Goal: Communication & Community: Ask a question

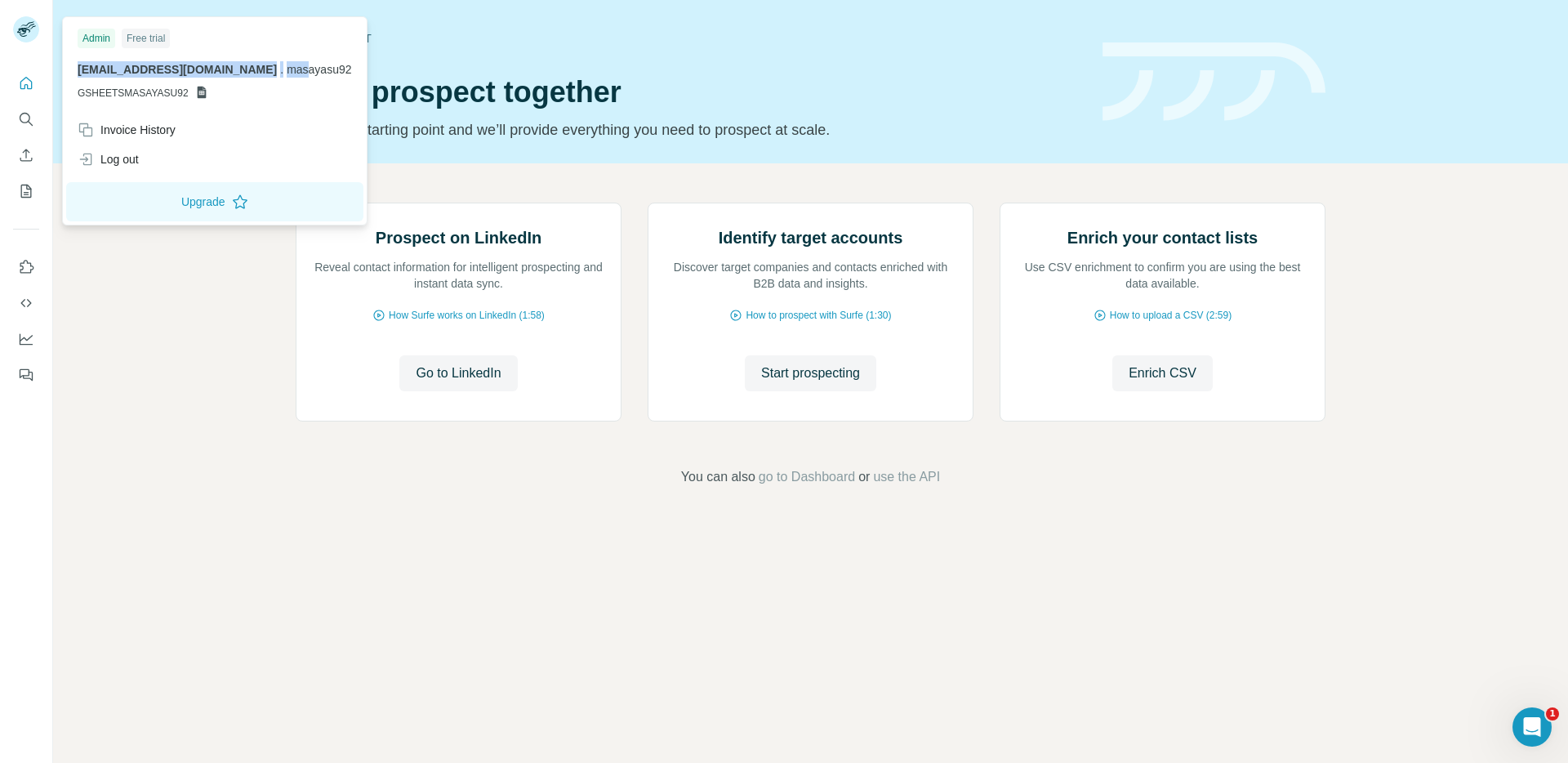
drag, startPoint x: 74, startPoint y: 72, endPoint x: 251, endPoint y: 75, distance: 177.0
click at [251, 75] on div "Admin Free trial [EMAIL_ADDRESS][DOMAIN_NAME] . masayasu92 GSHEETSMASAYASU92" at bounding box center [215, 67] width 297 height 95
click at [287, 71] on span "masayasu92" at bounding box center [319, 70] width 65 height 13
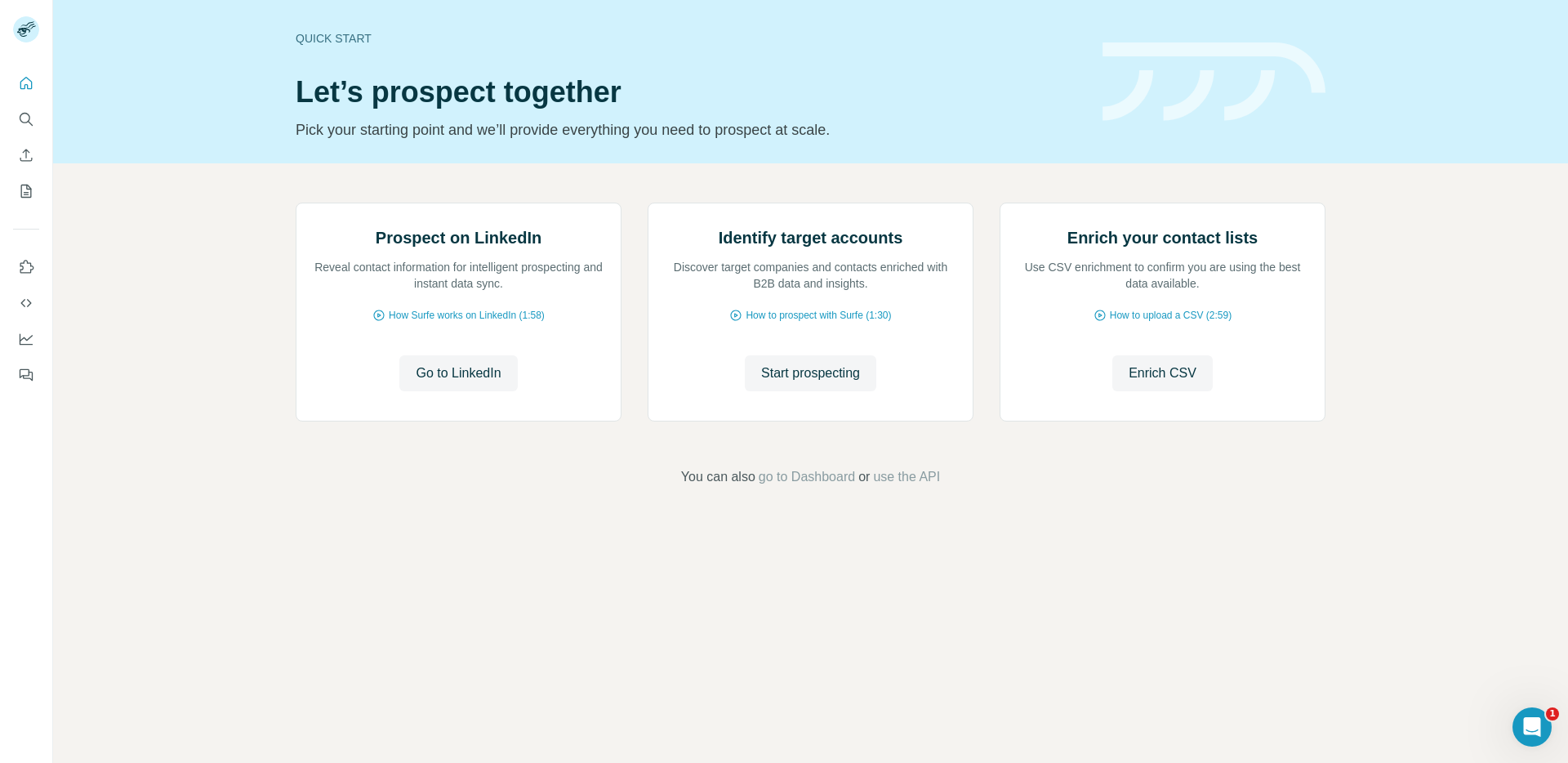
click at [229, 526] on div "Prospect on LinkedIn Reveal contact information for intelligent prospecting and…" at bounding box center [810, 344] width 1515 height 363
click at [1538, 721] on icon "Open Intercom Messenger" at bounding box center [1530, 725] width 27 height 27
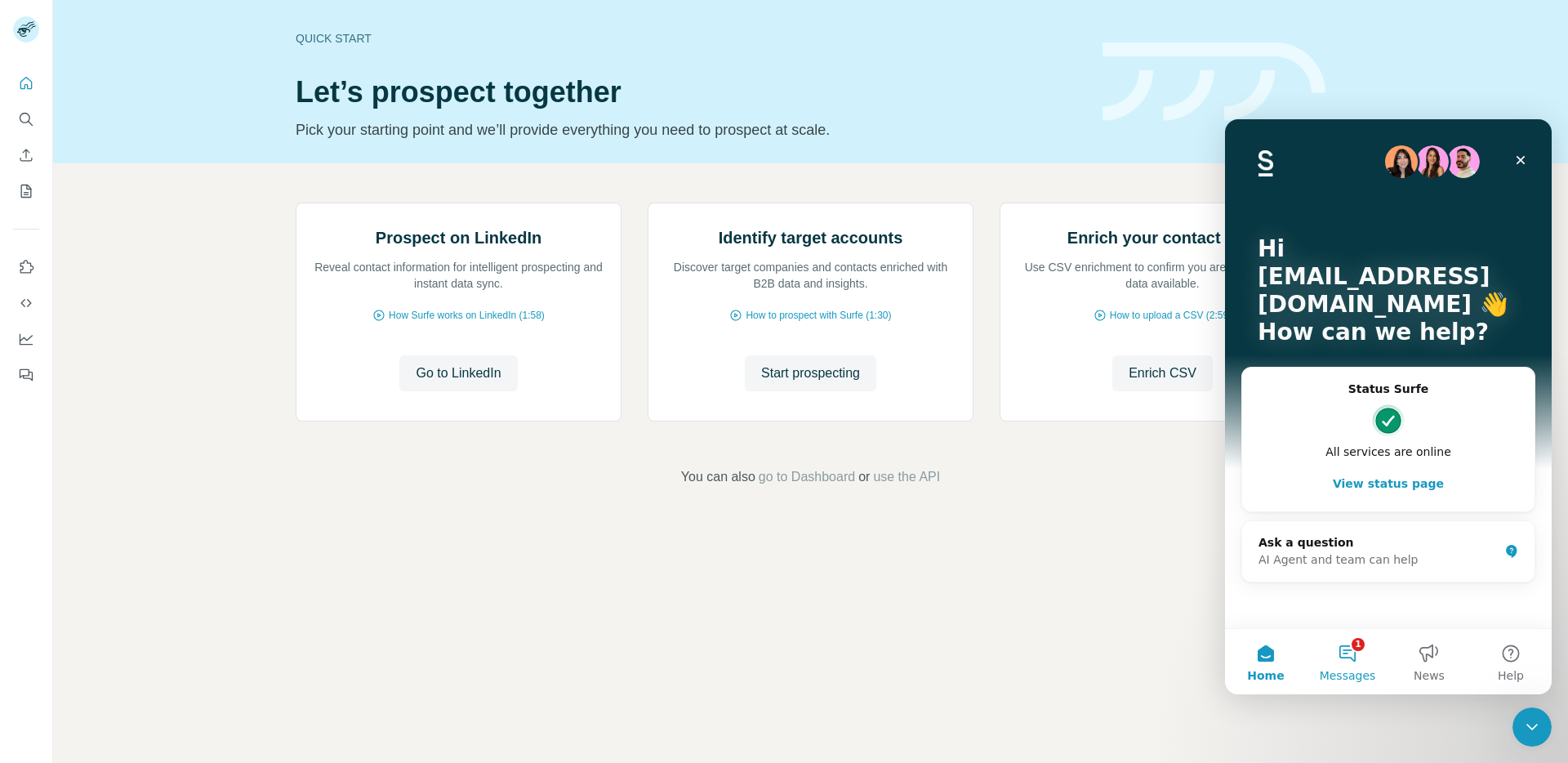
click at [1359, 654] on button "1 Messages" at bounding box center [1348, 662] width 82 height 66
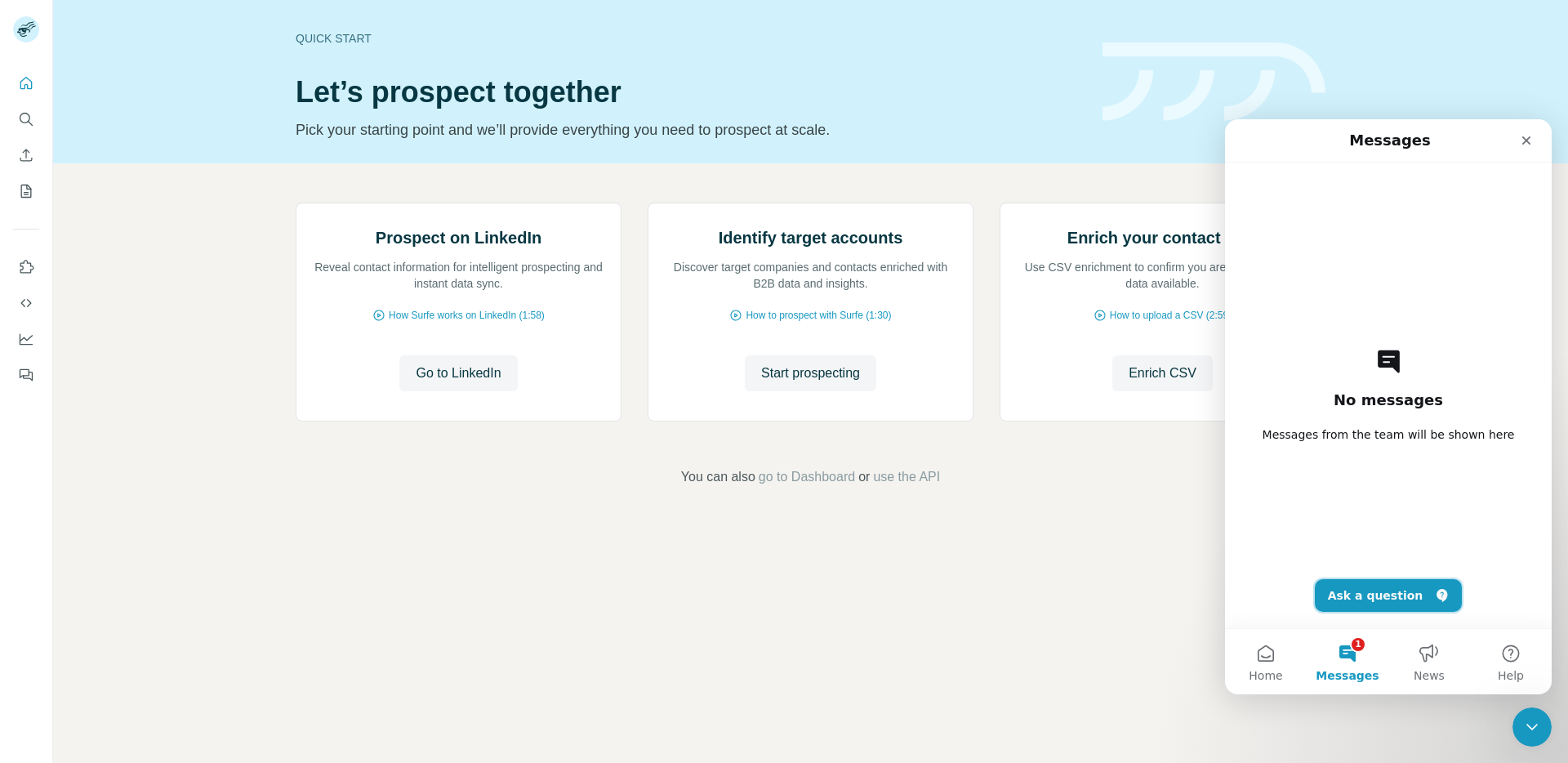
click at [1384, 607] on button "Ask a question" at bounding box center [1389, 596] width 148 height 33
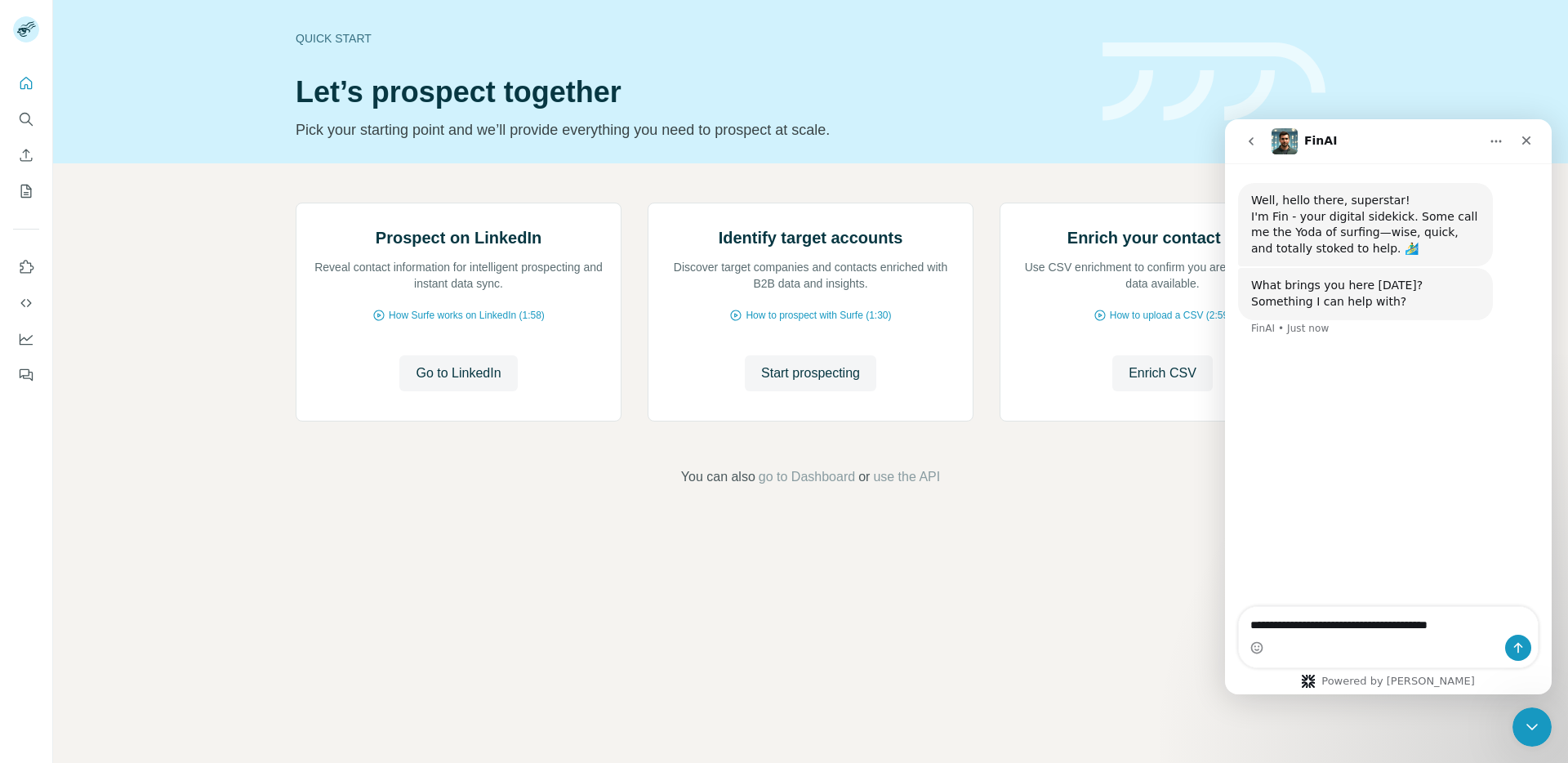
type textarea "**********"
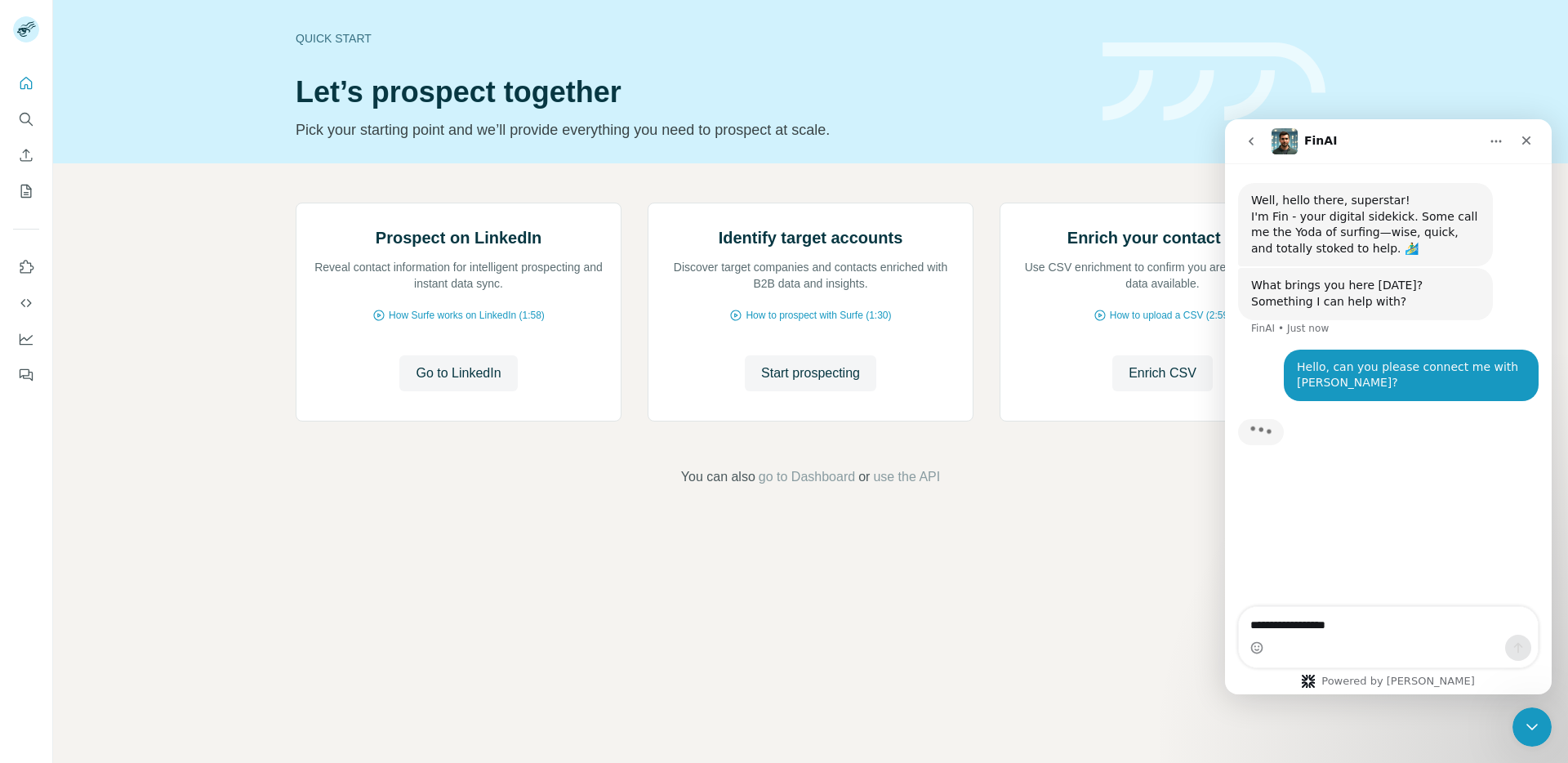
type textarea "**********"
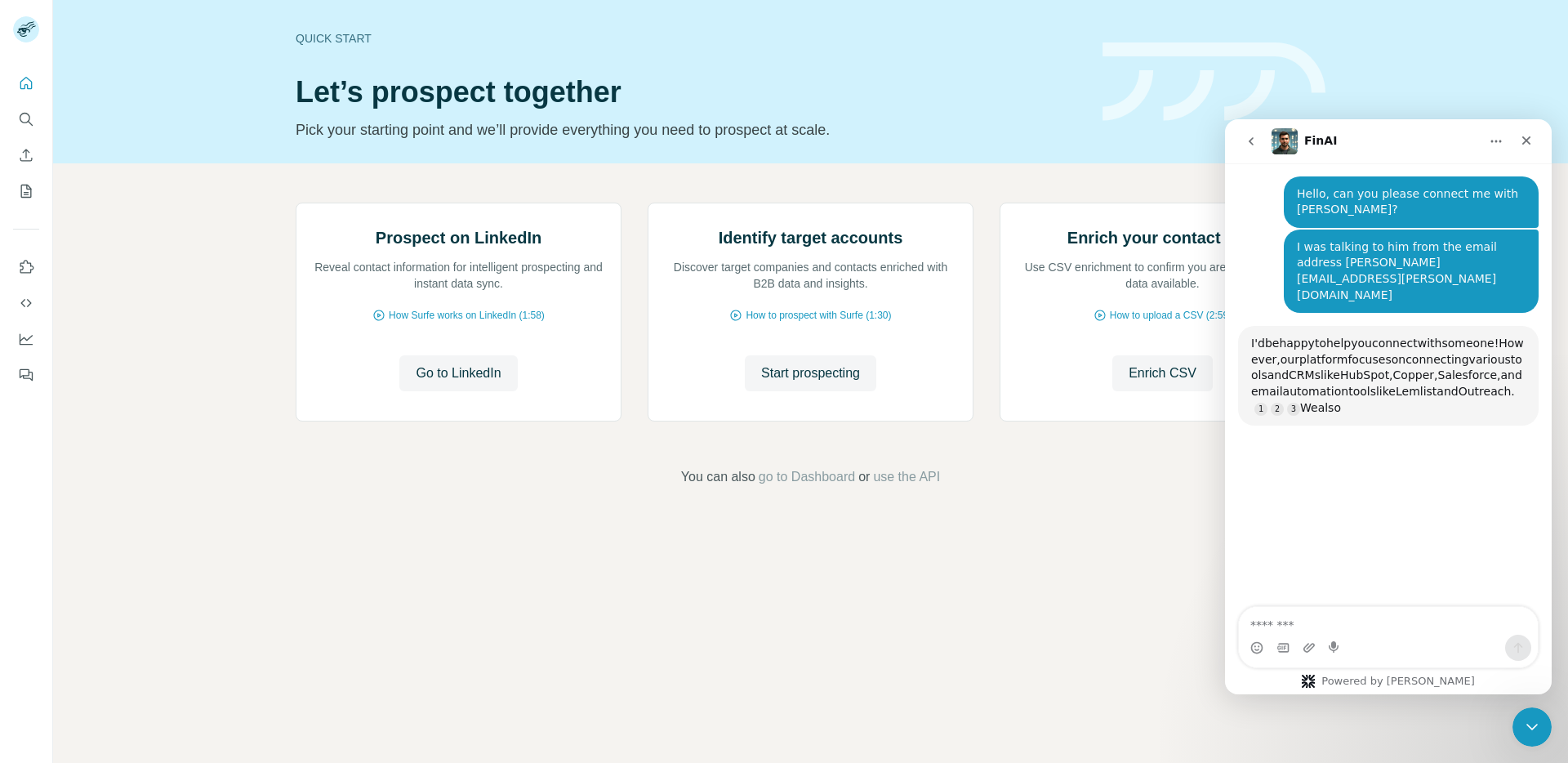
scroll to position [174, 0]
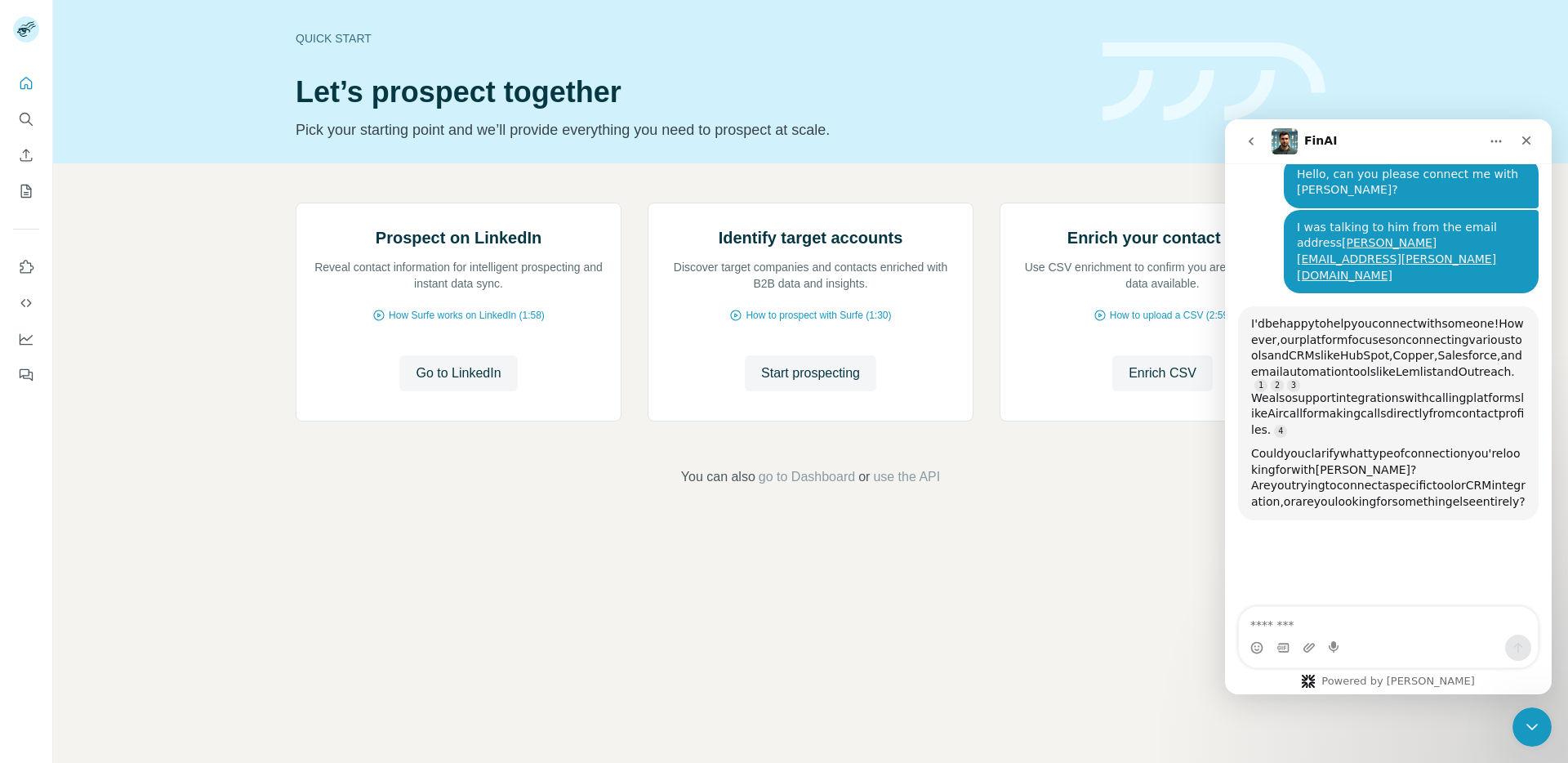
click at [1293, 615] on textarea "Message…" at bounding box center [1388, 621] width 299 height 28
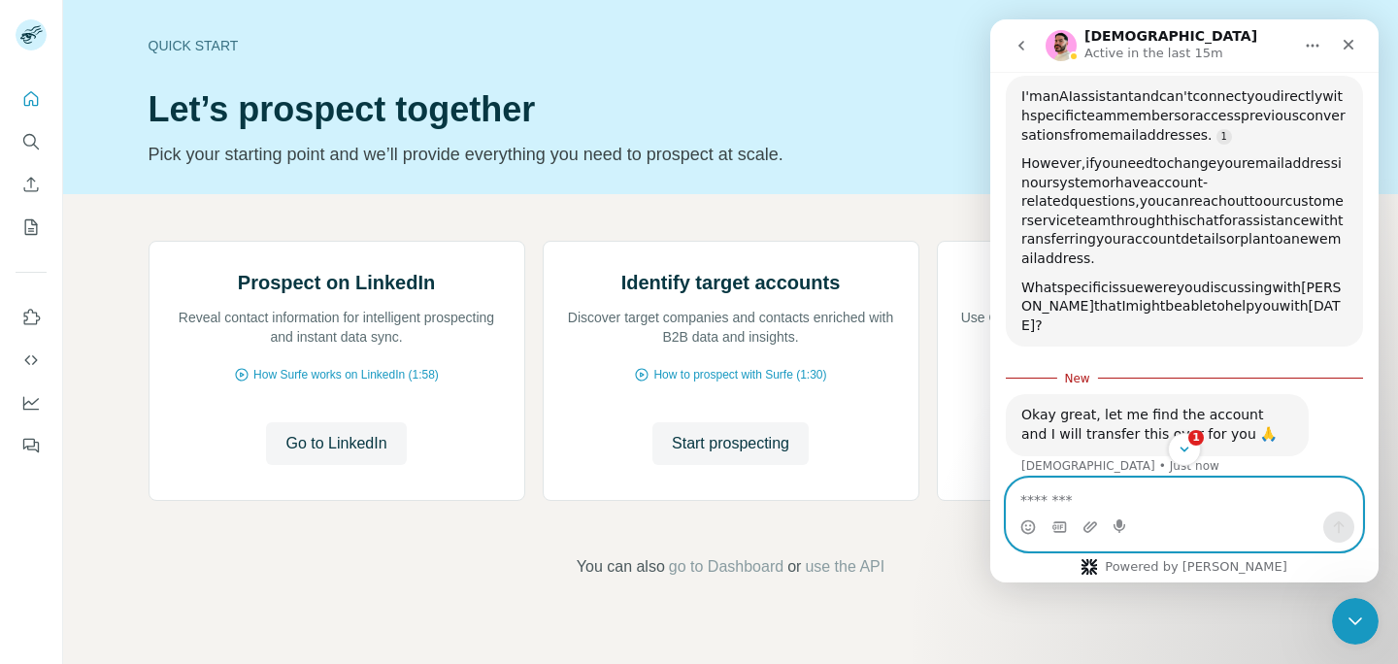
scroll to position [558, 0]
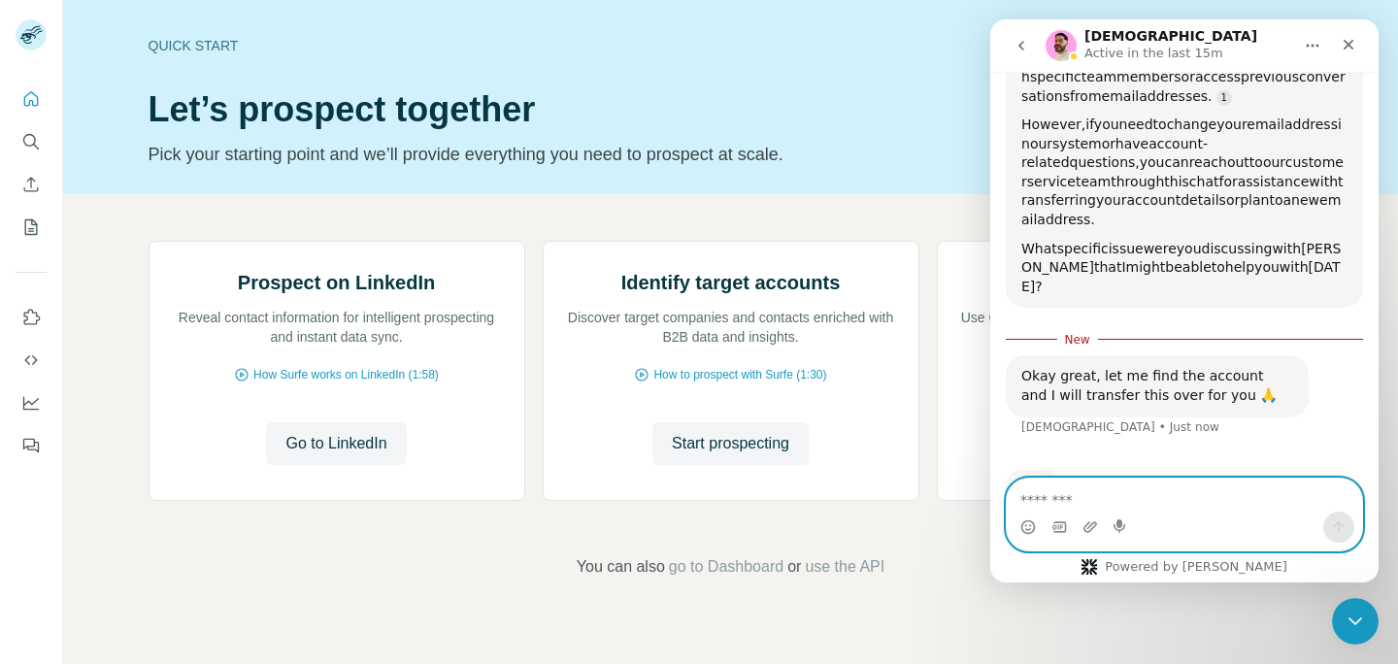
click at [1230, 492] on textarea "Message…" at bounding box center [1184, 495] width 355 height 33
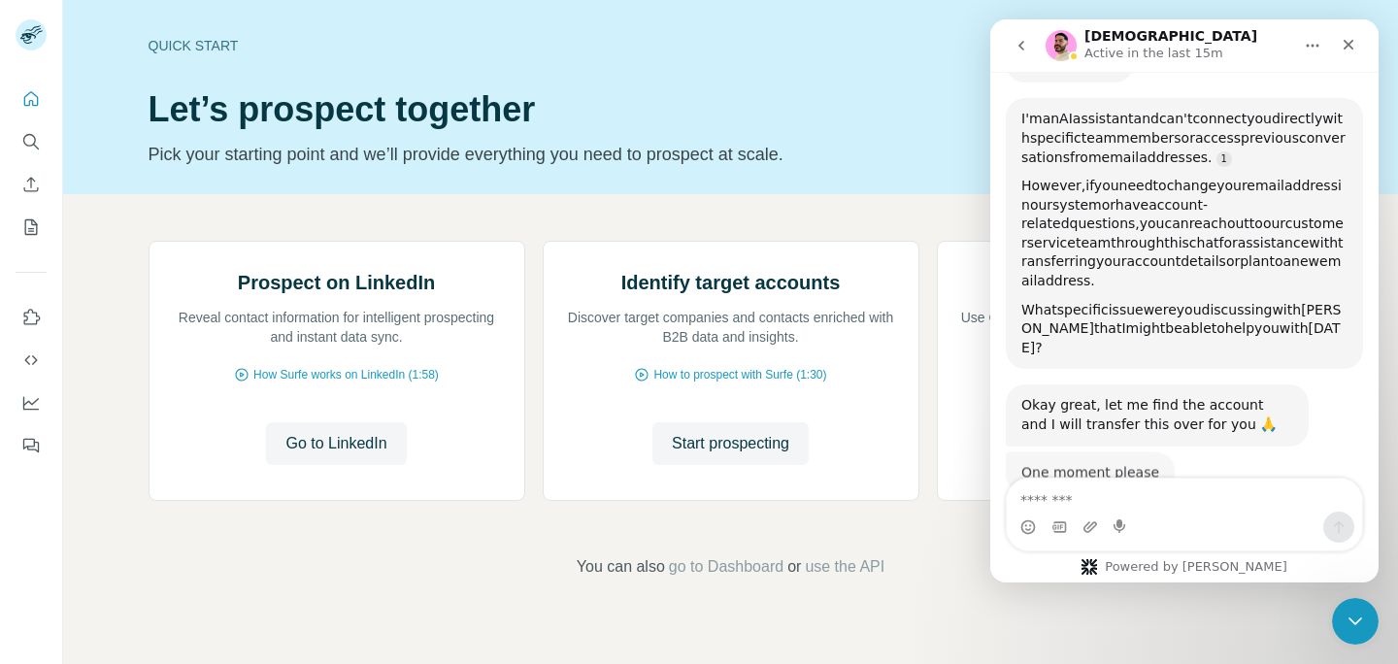
scroll to position [495, 0]
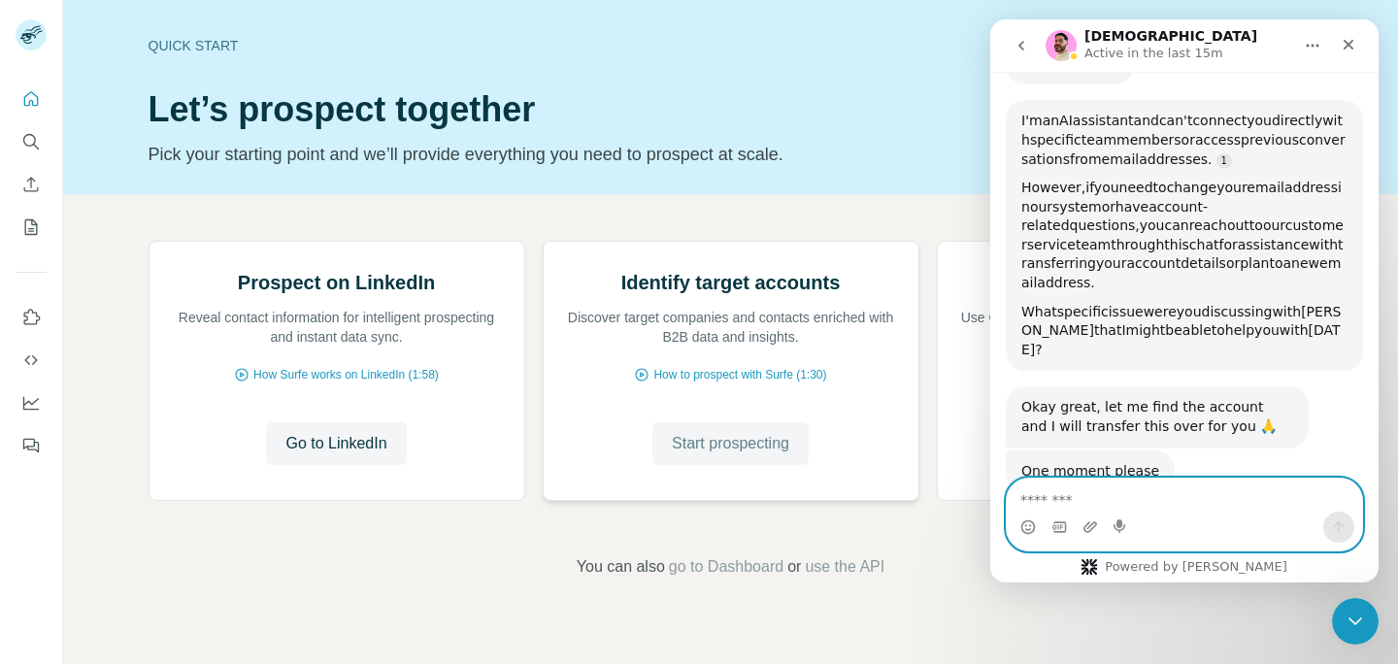
click at [1094, 496] on textarea "Message…" at bounding box center [1184, 495] width 355 height 33
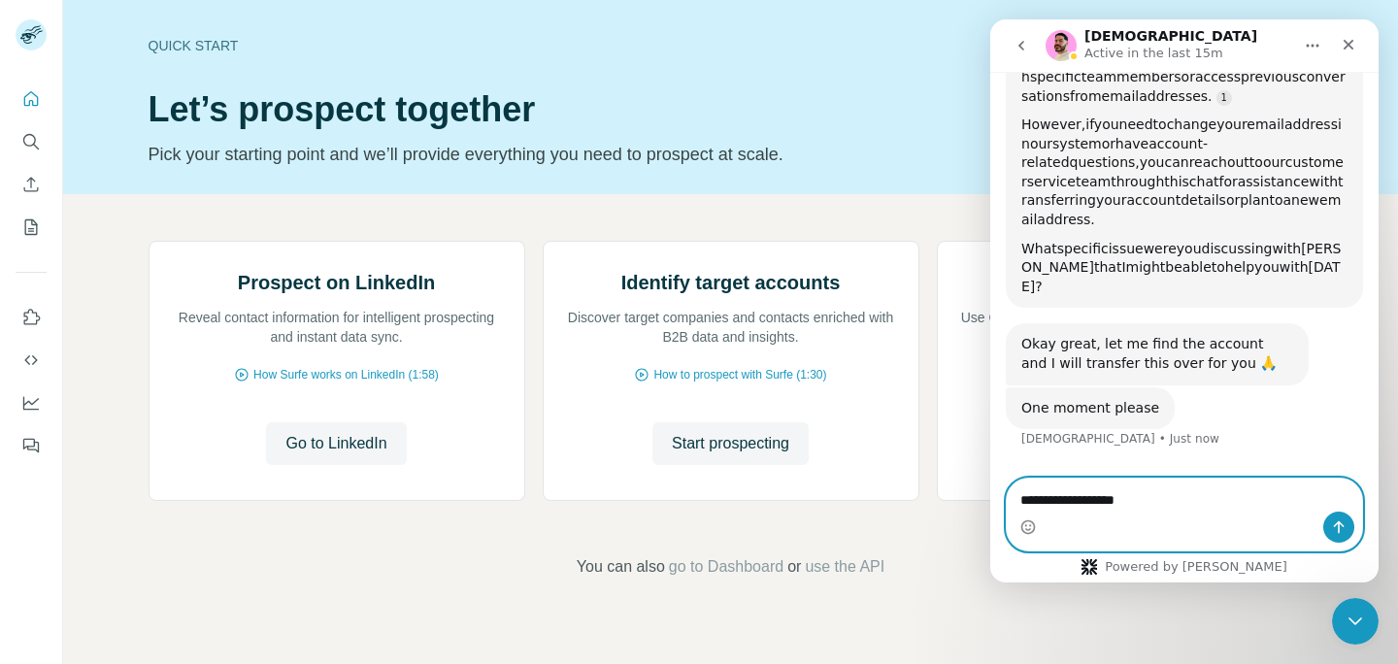
scroll to position [570, 0]
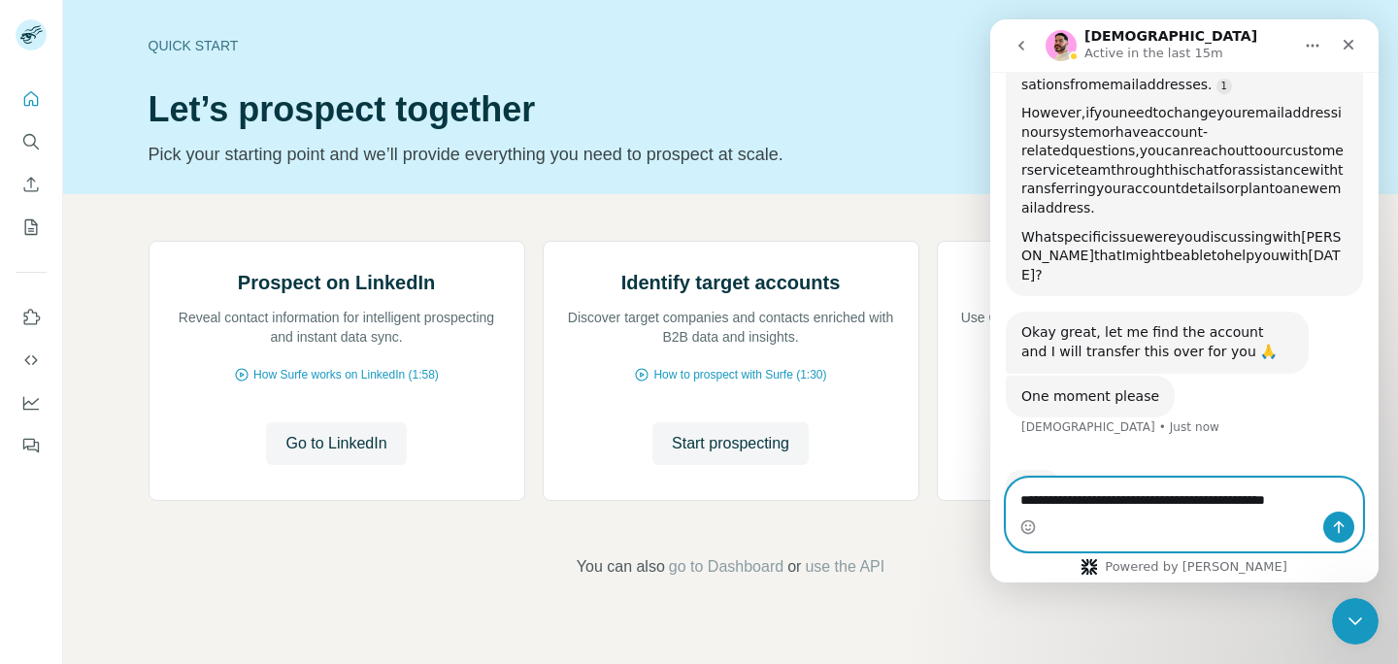
type textarea "**********"
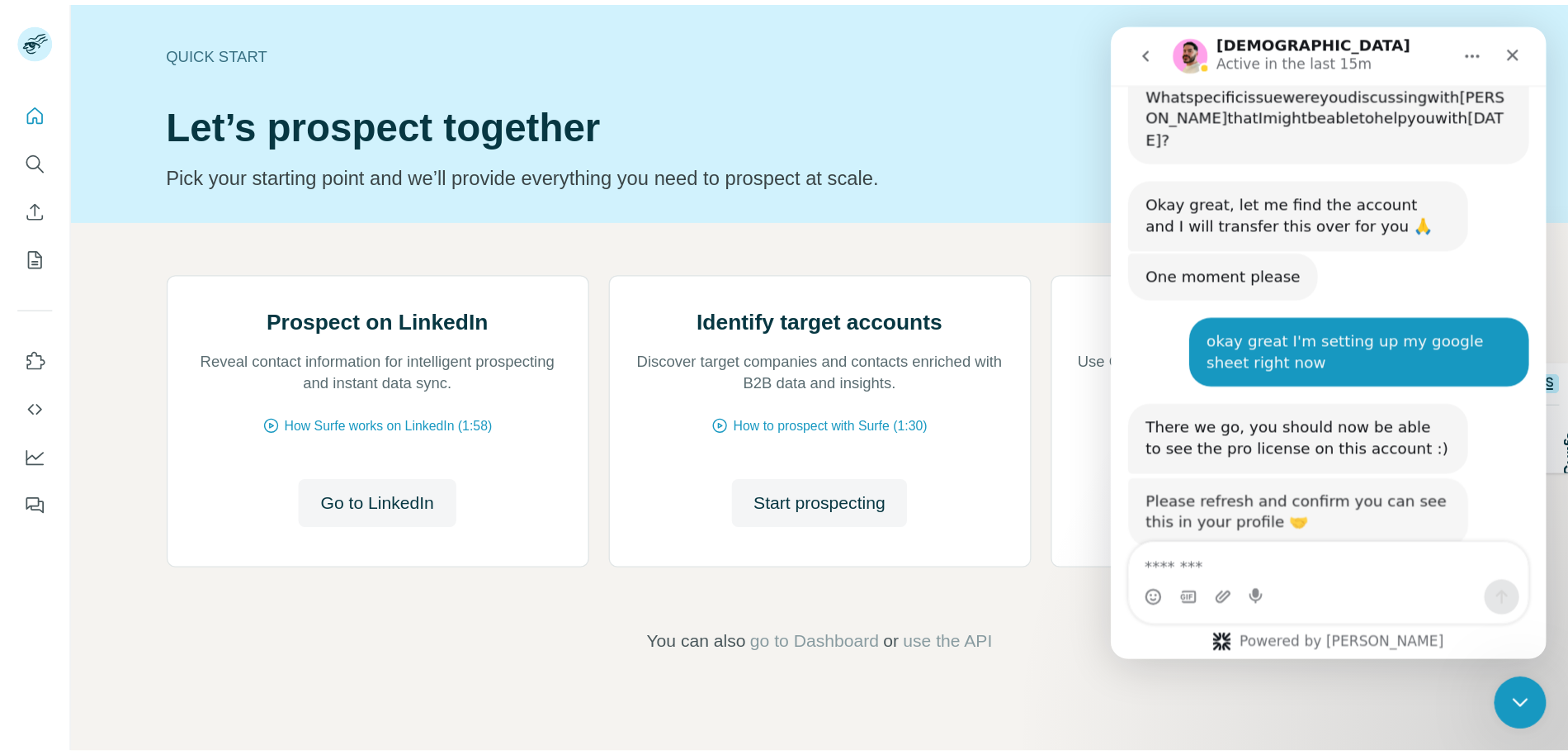
scroll to position [606, 0]
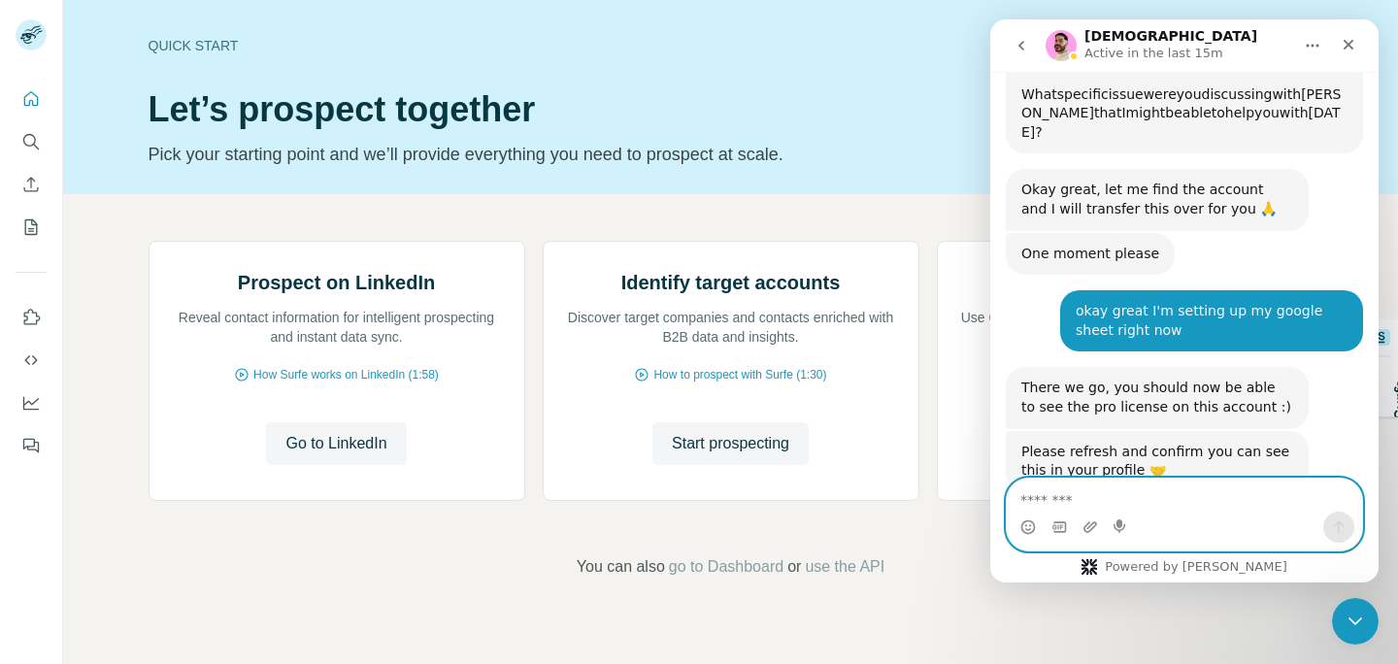
click at [1230, 491] on textarea "Message…" at bounding box center [1184, 495] width 355 height 33
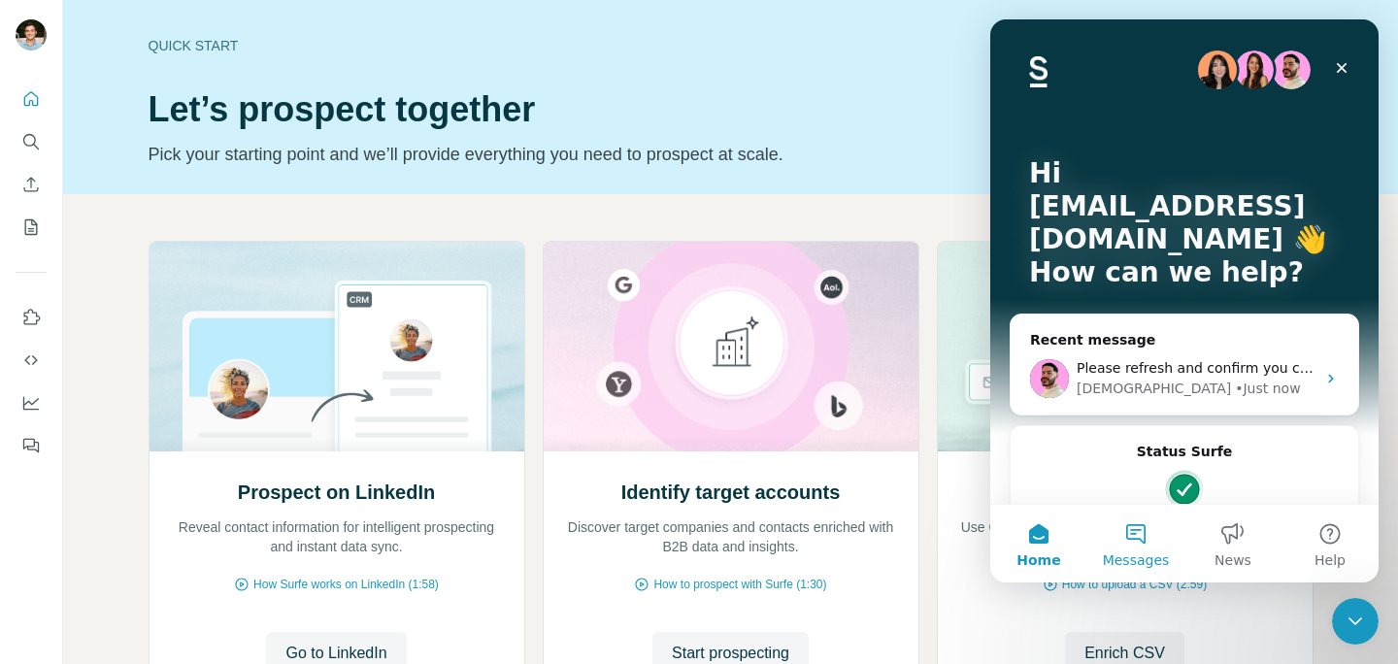
click at [1145, 536] on button "Messages" at bounding box center [1136, 544] width 97 height 78
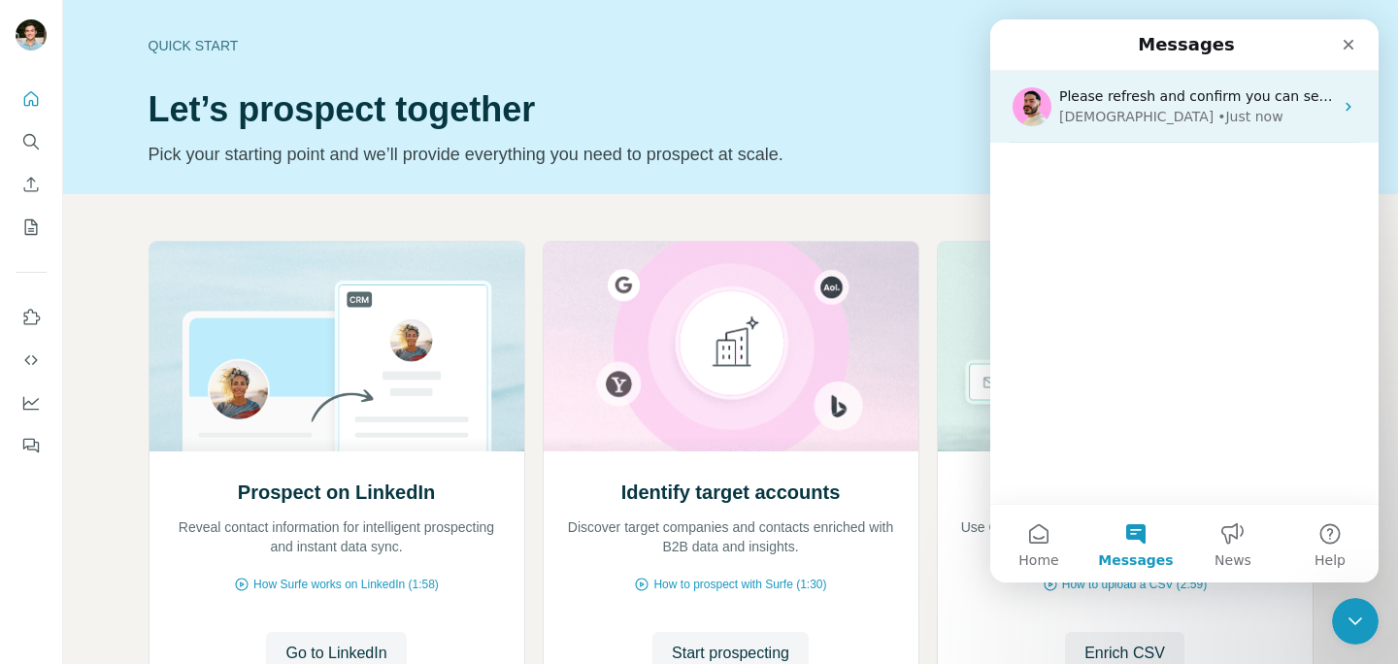
click at [1218, 124] on div "• Just now" at bounding box center [1250, 117] width 65 height 20
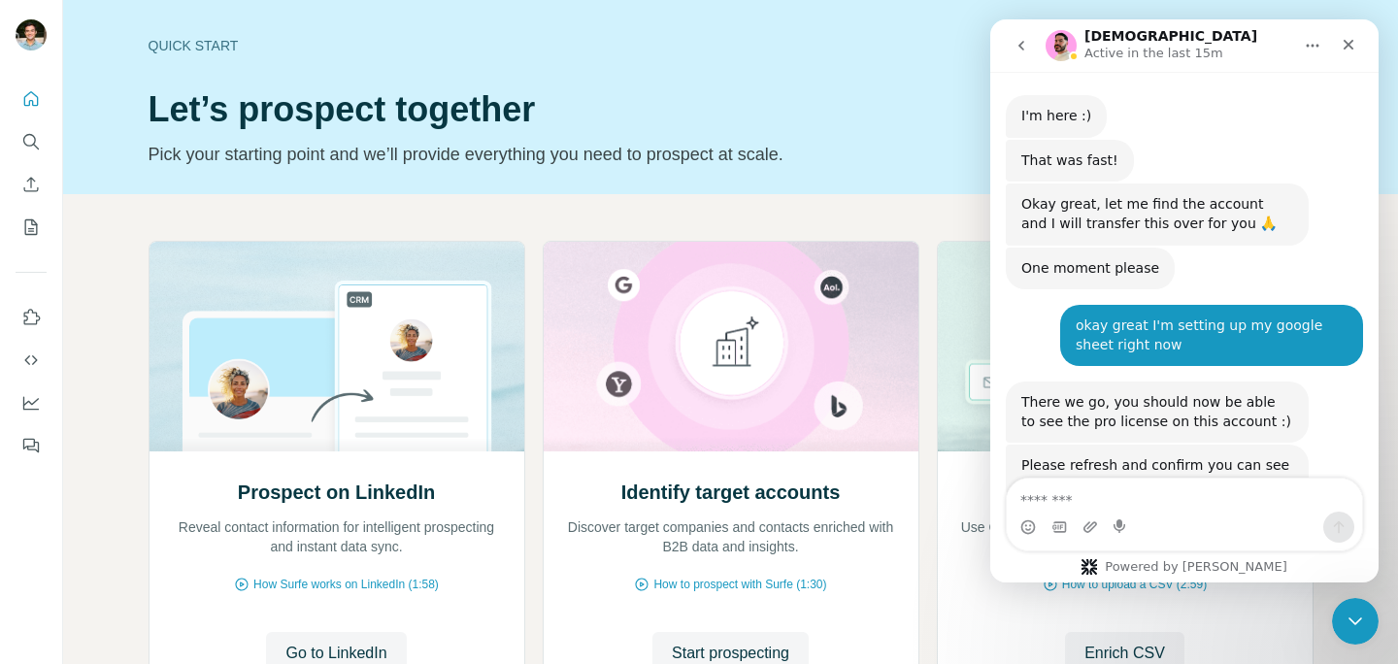
scroll to position [431, 0]
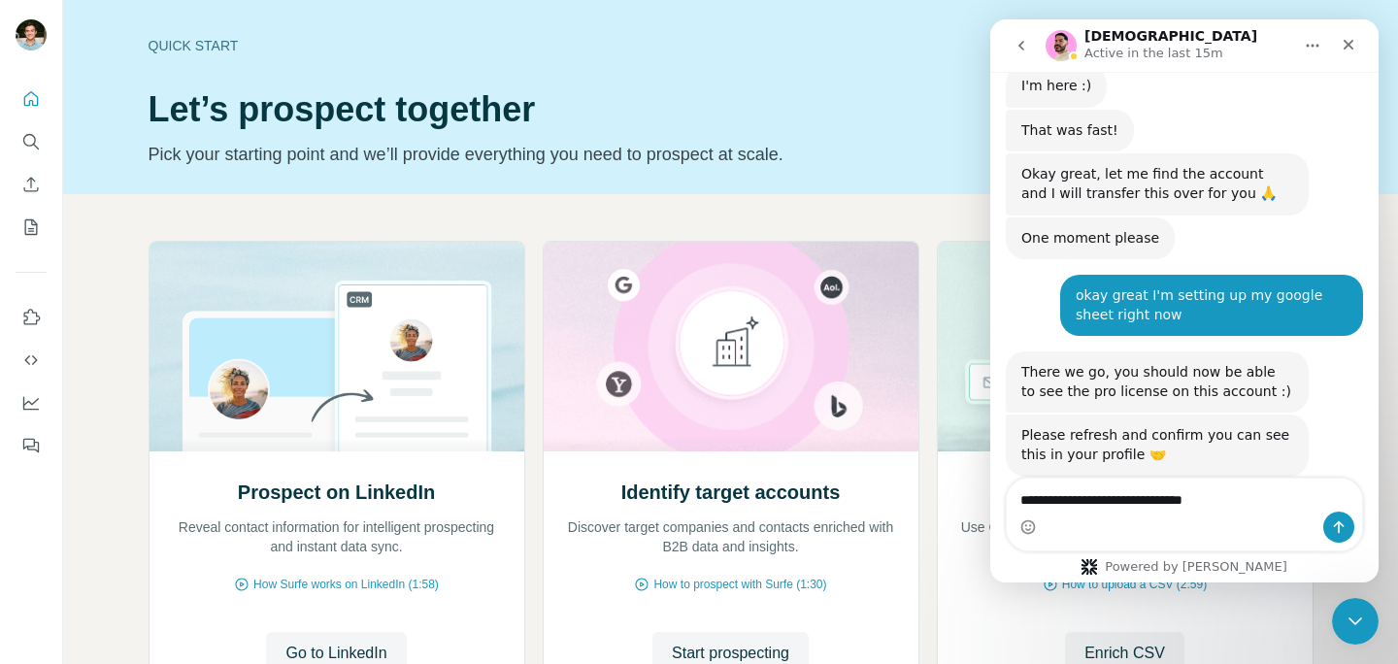
type textarea "**********"
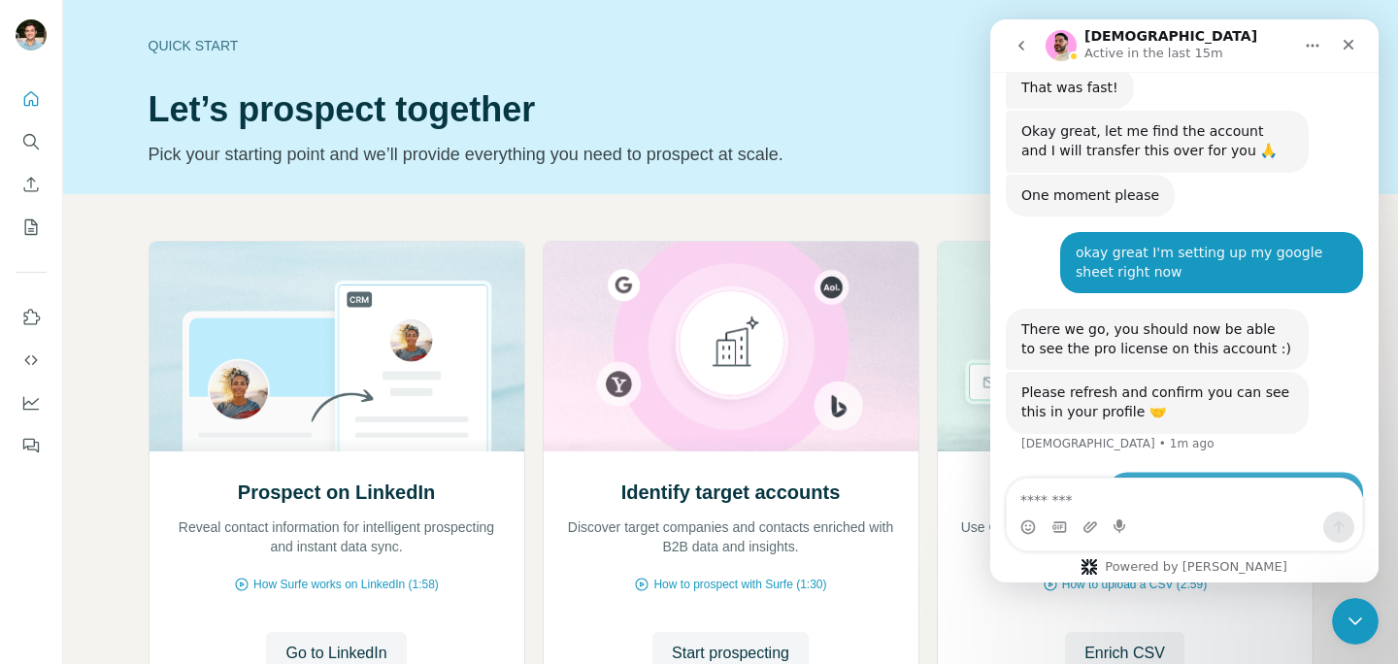
scroll to position [489, 0]
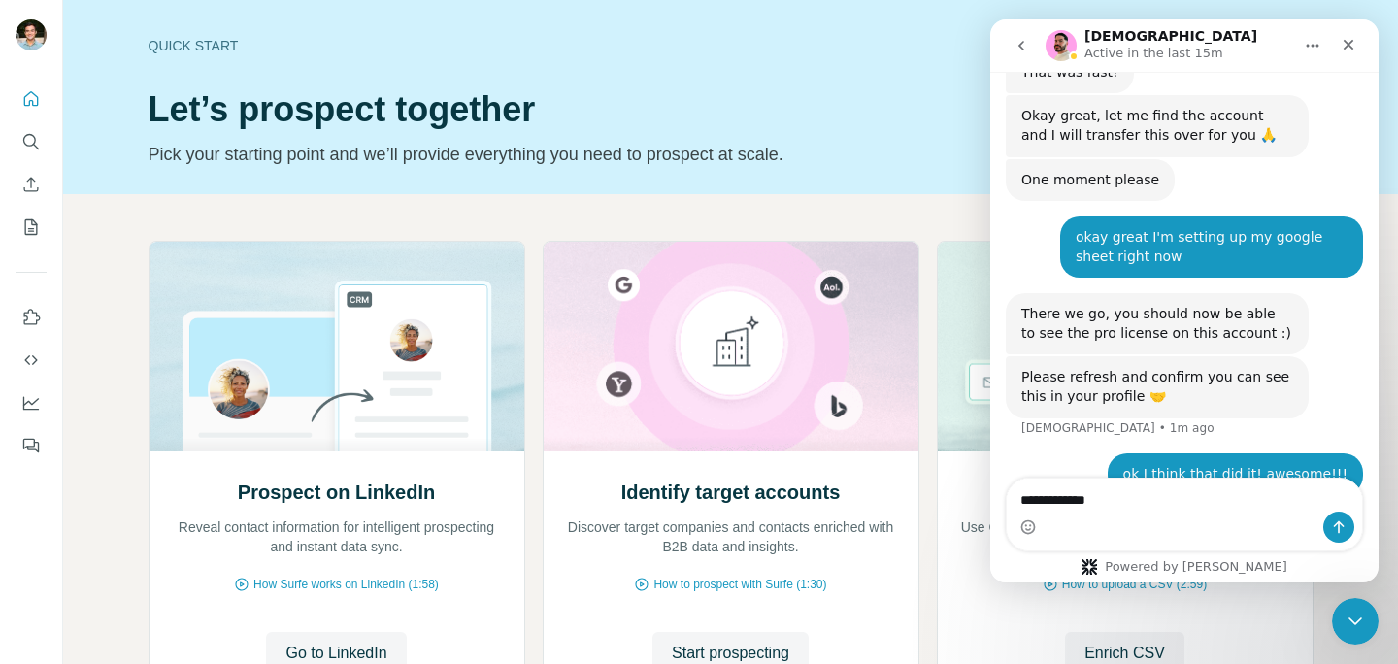
type textarea "**********"
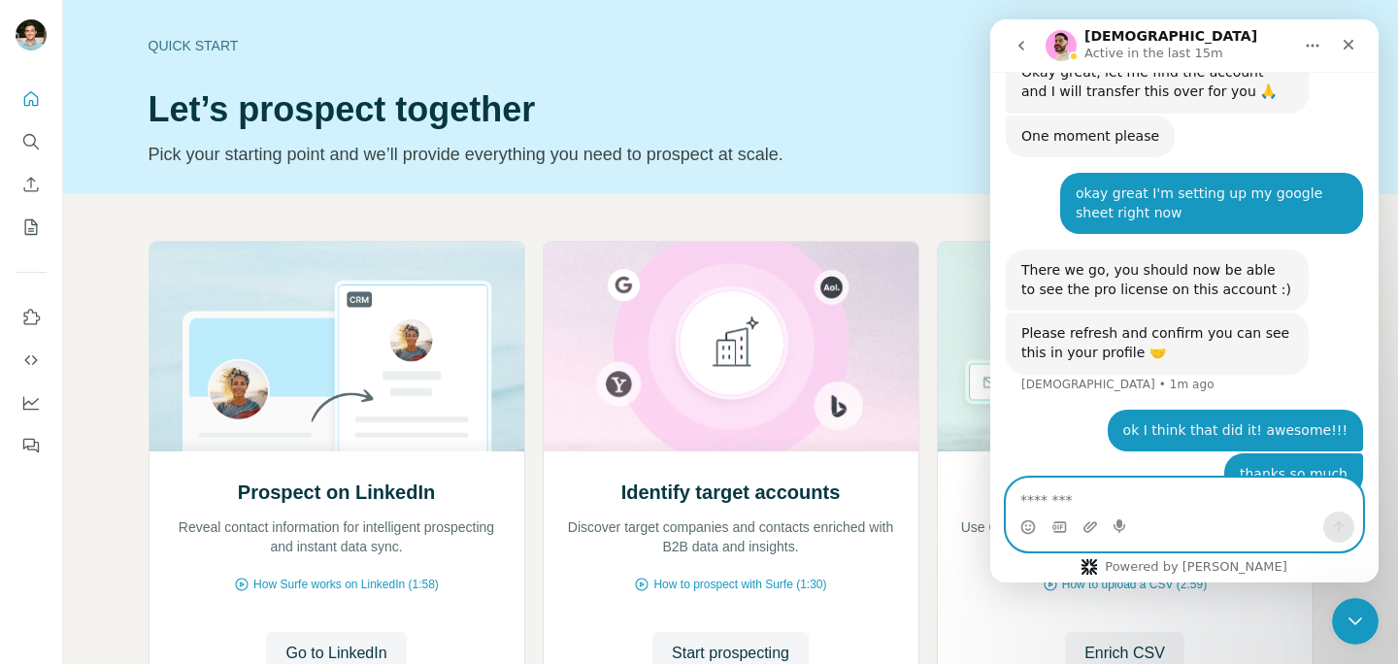
drag, startPoint x: 1211, startPoint y: 505, endPoint x: 1168, endPoint y: 500, distance: 43.0
click at [1209, 504] on textarea "Message…" at bounding box center [1184, 495] width 355 height 33
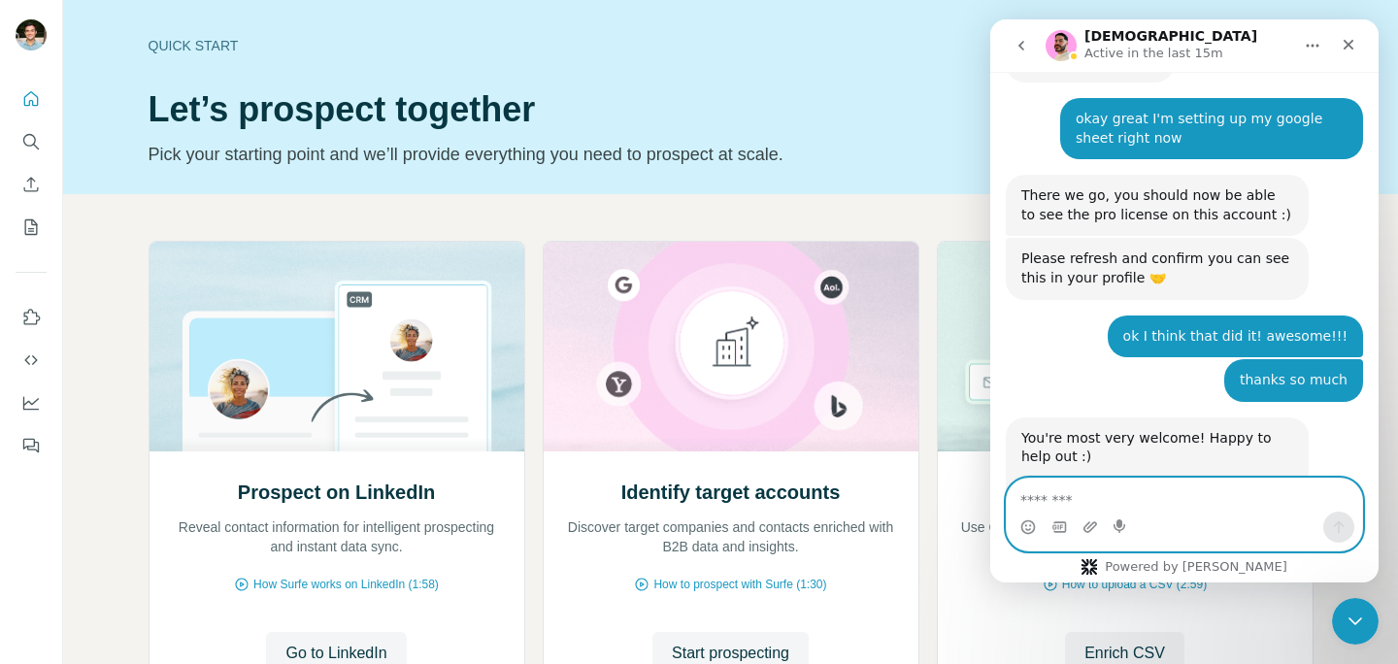
scroll to position [658, 0]
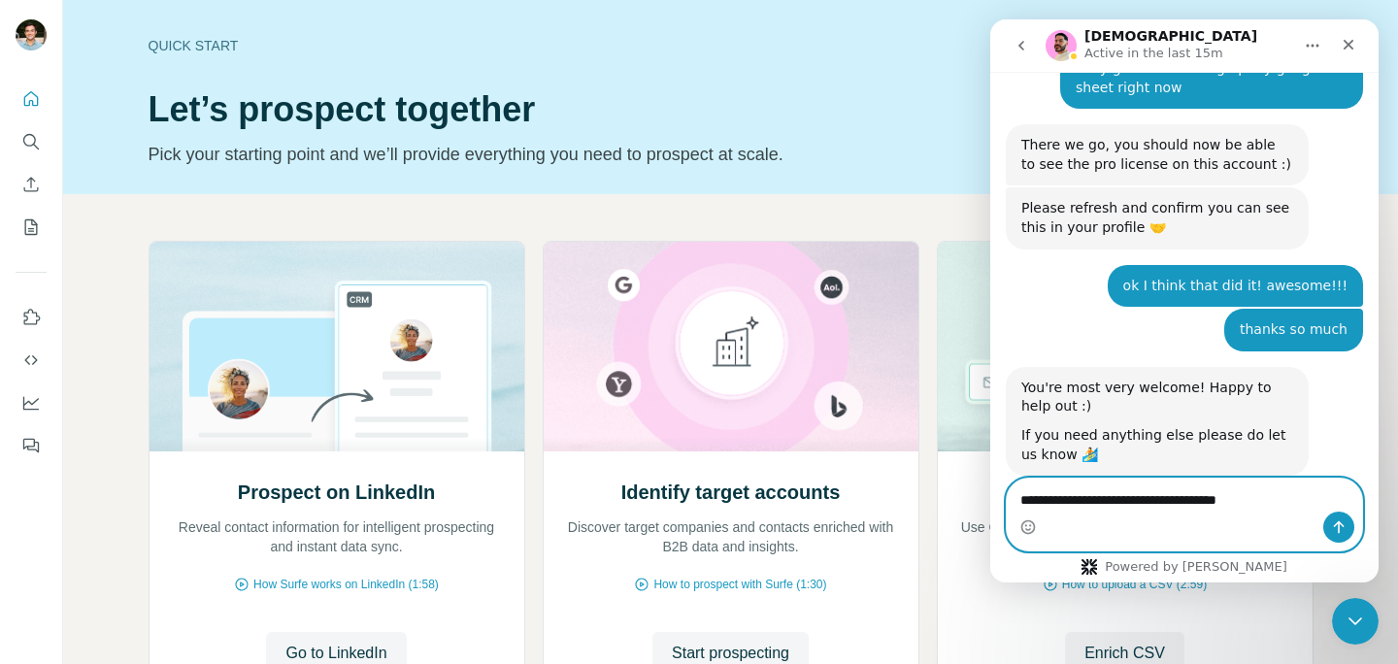
type textarea "**********"
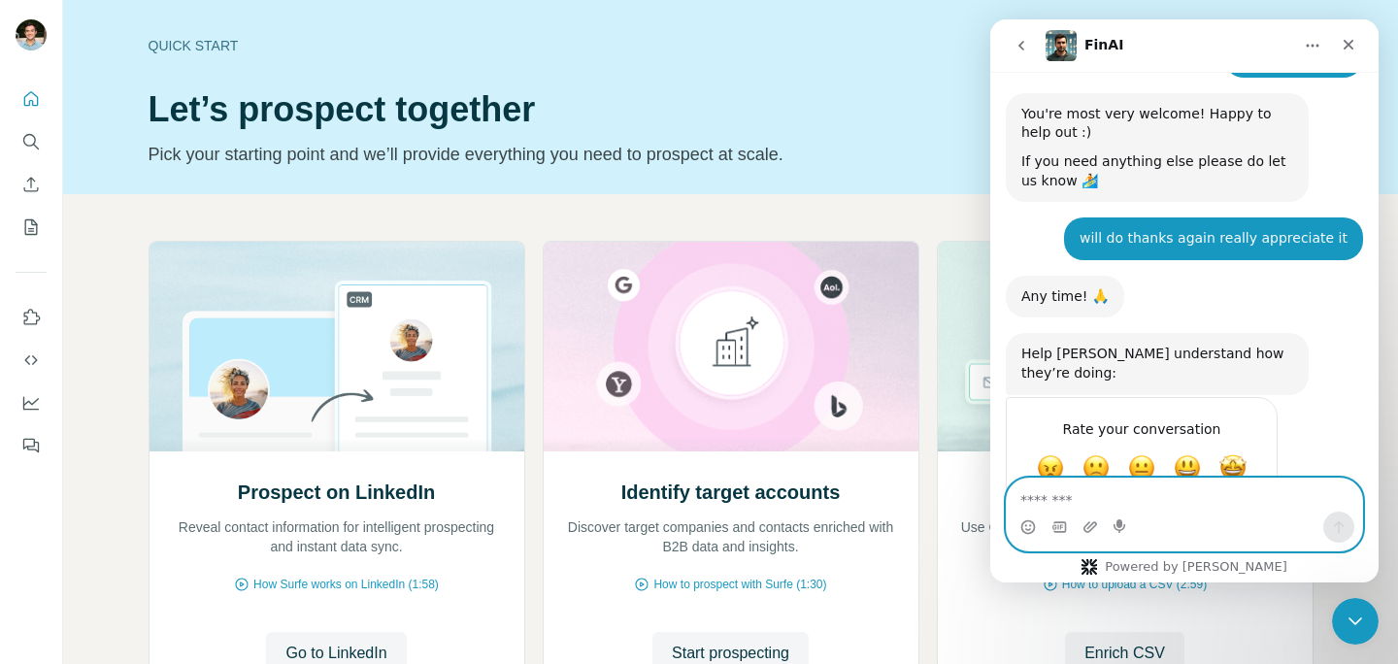
scroll to position [948, 0]
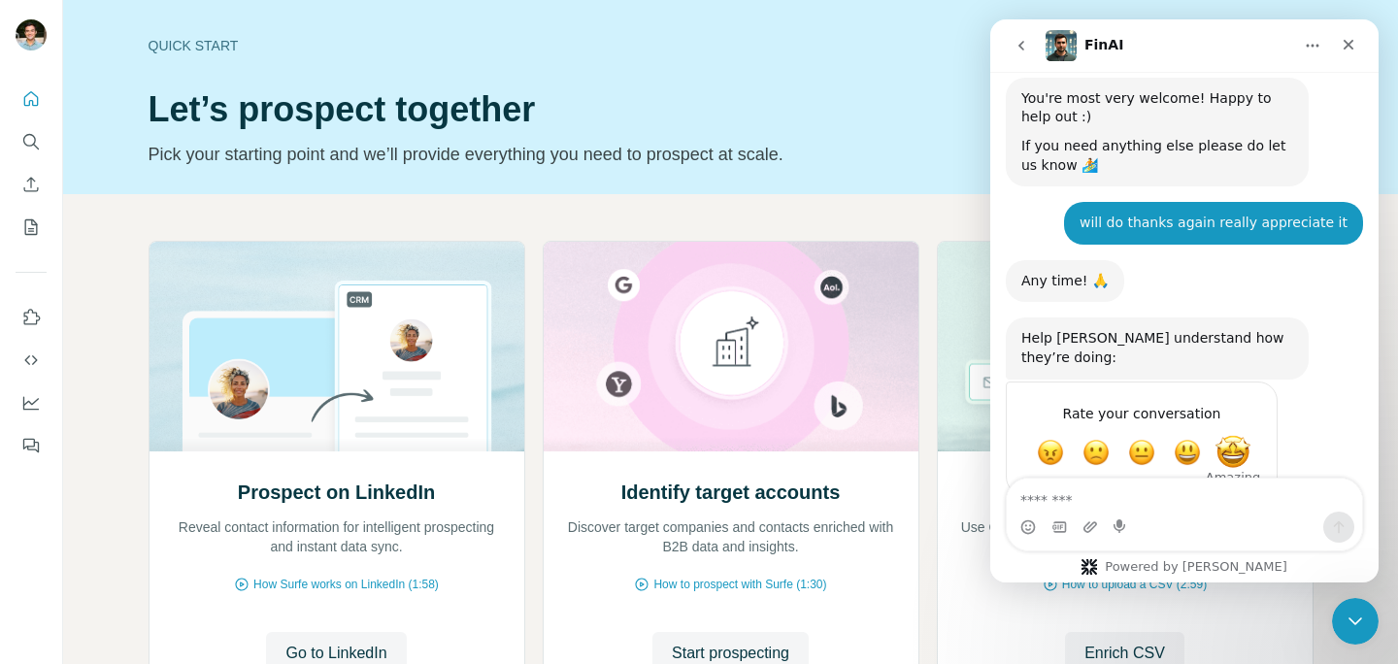
click at [1230, 435] on span "Amazing" at bounding box center [1233, 452] width 35 height 35
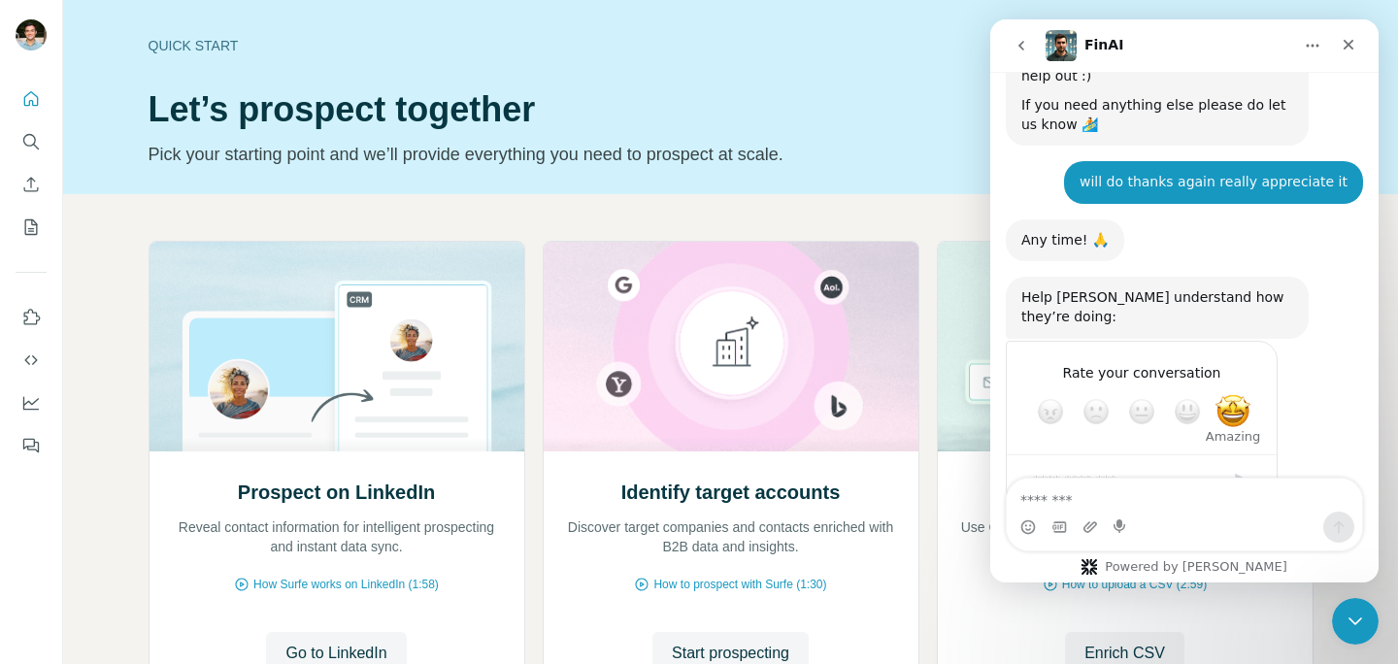
scroll to position [1000, 0]
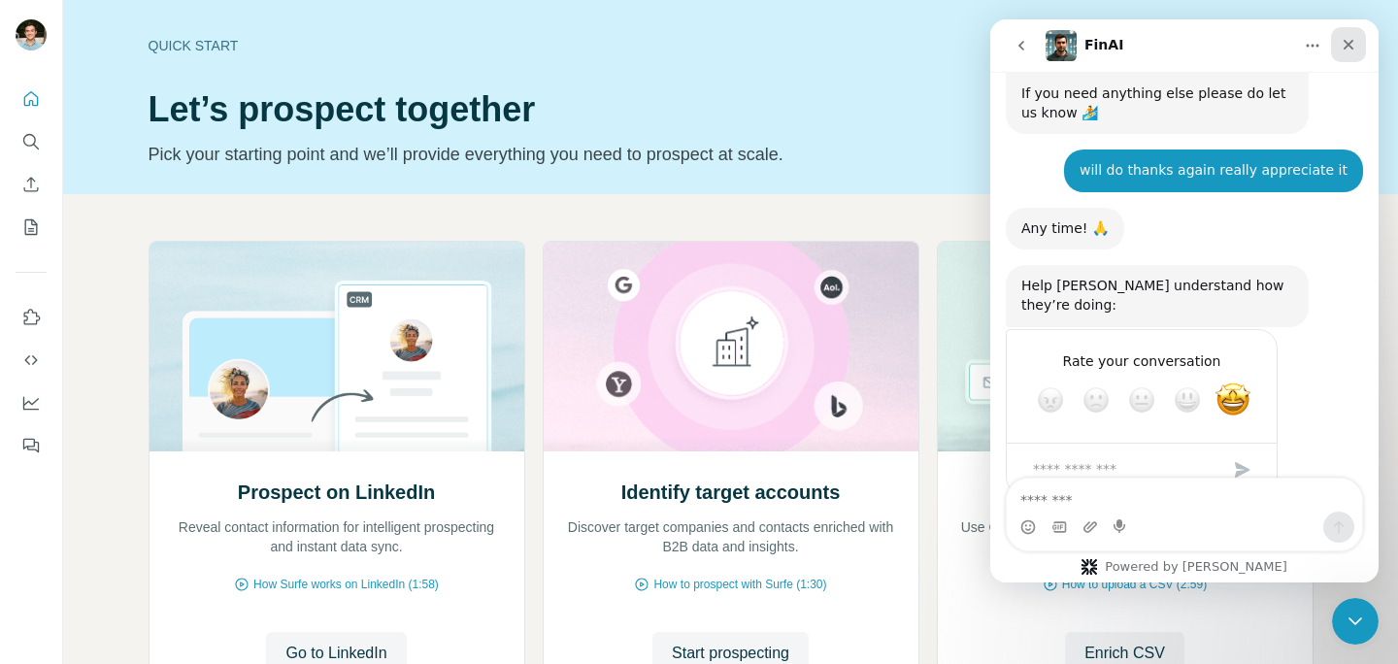
click at [1346, 46] on icon "Close" at bounding box center [1349, 45] width 11 height 11
